Goal: Task Accomplishment & Management: Complete application form

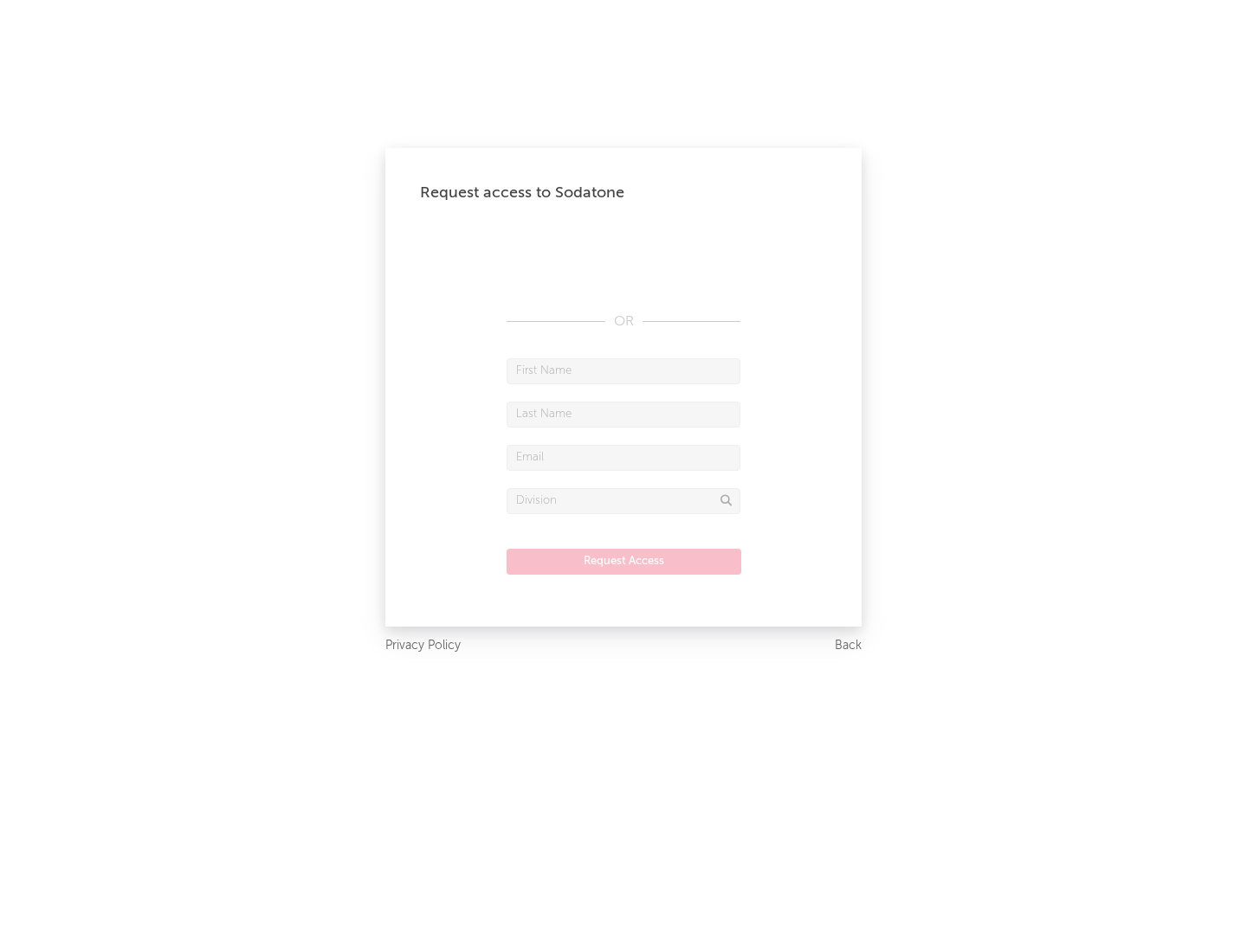
click at [624, 370] on input "text" at bounding box center [623, 371] width 233 height 26
type input "[PERSON_NAME]"
click at [624, 413] on input "text" at bounding box center [623, 414] width 233 height 26
type input "[PERSON_NAME]"
click at [624, 457] on input "text" at bounding box center [623, 458] width 233 height 26
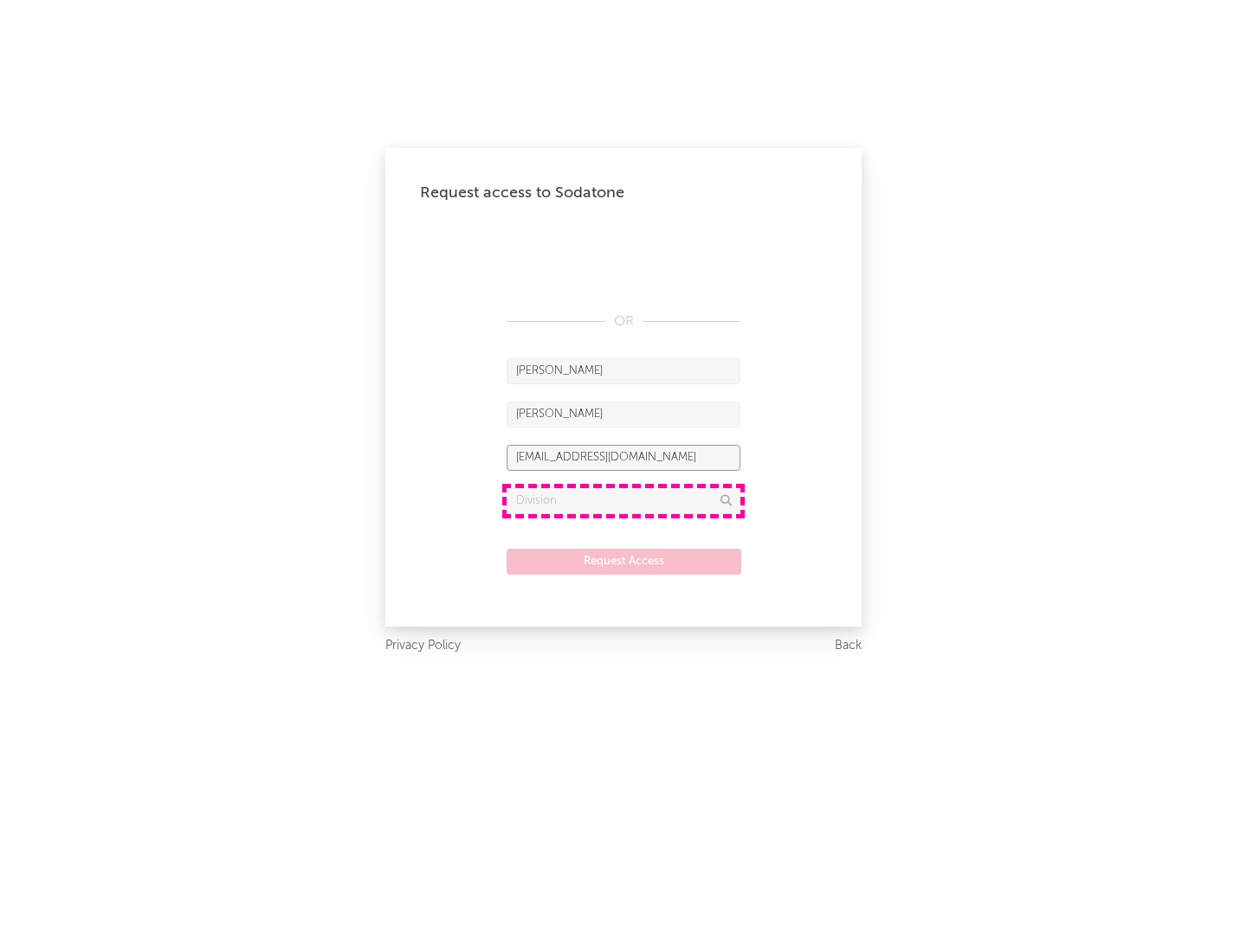
type input "[EMAIL_ADDRESS][DOMAIN_NAME]"
click at [624, 500] on input "text" at bounding box center [623, 501] width 233 height 26
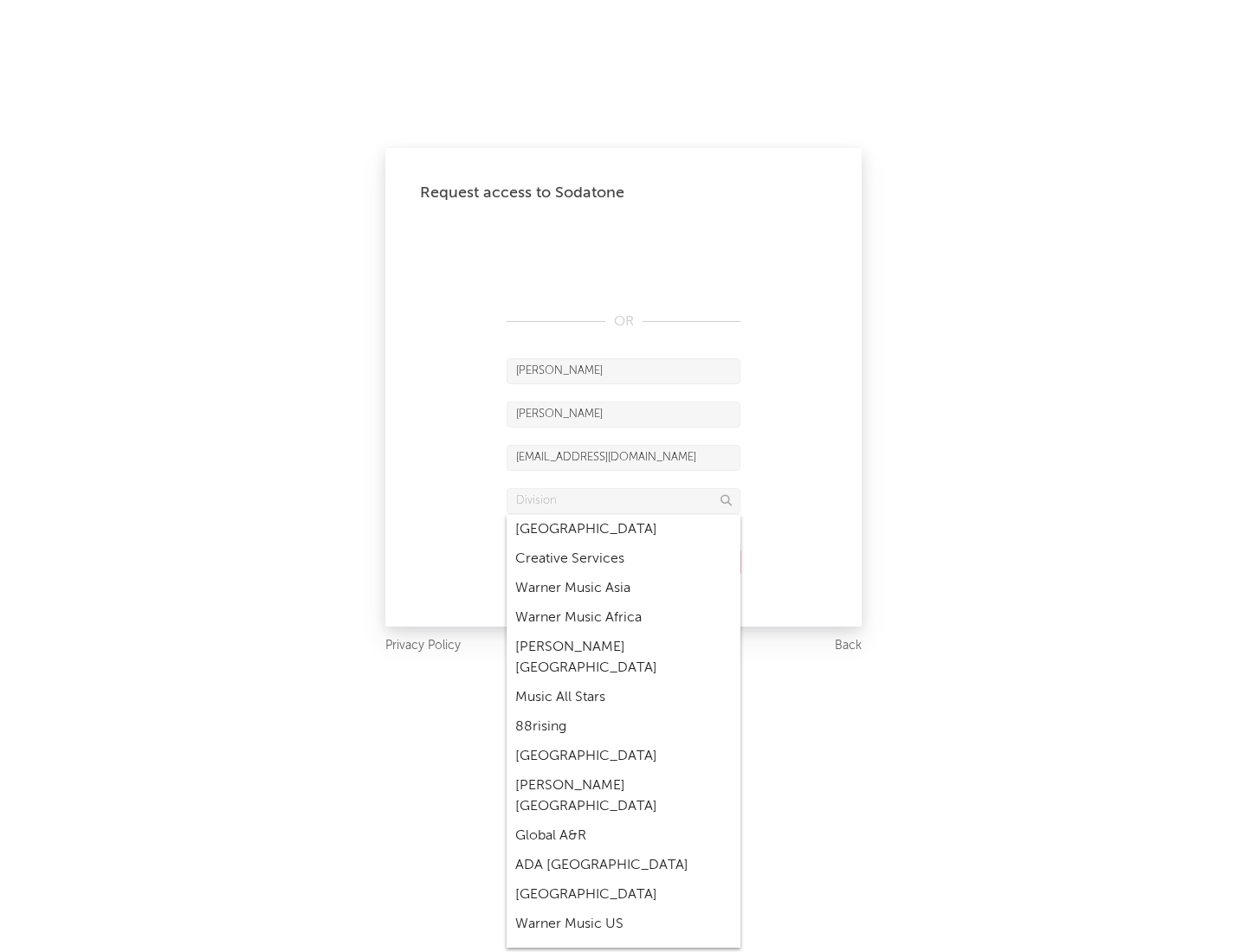
click at [624, 683] on div "Music All Stars" at bounding box center [623, 698] width 233 height 30
type input "Music All Stars"
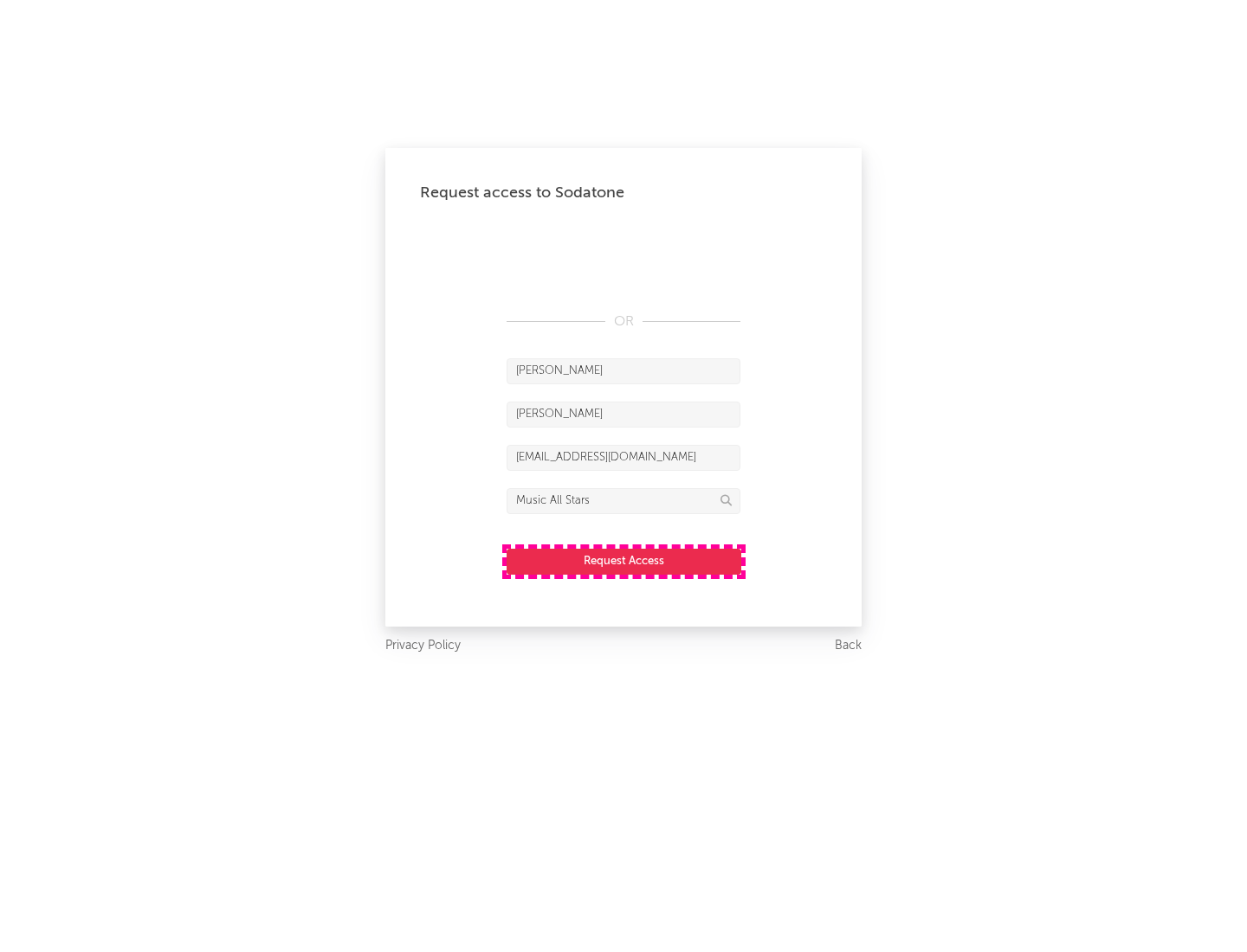
click at [624, 561] on button "Request Access" at bounding box center [624, 561] width 234 height 26
